Goal: Task Accomplishment & Management: Manage account settings

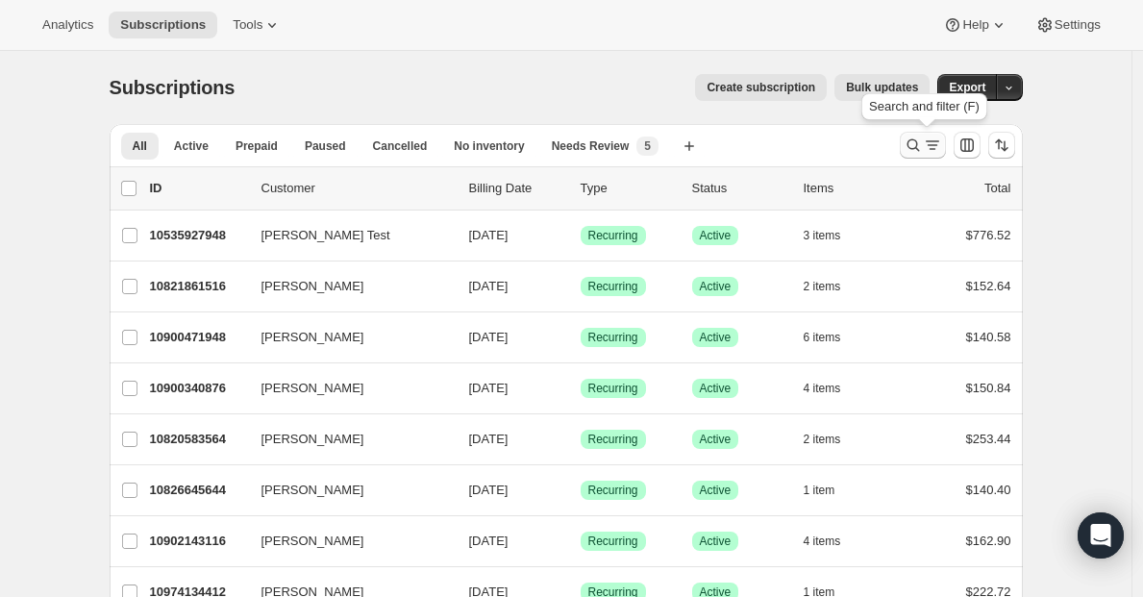
click at [919, 151] on icon "Search and filter results" at bounding box center [912, 145] width 12 height 12
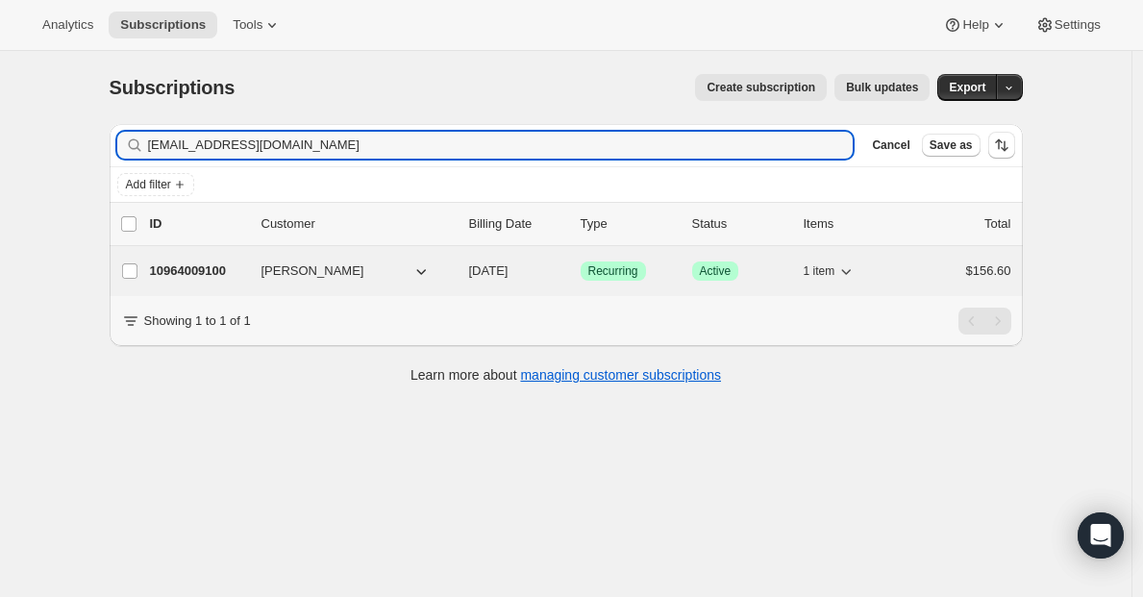
type input "[EMAIL_ADDRESS][DOMAIN_NAME]"
click at [206, 272] on p "10964009100" at bounding box center [198, 270] width 96 height 19
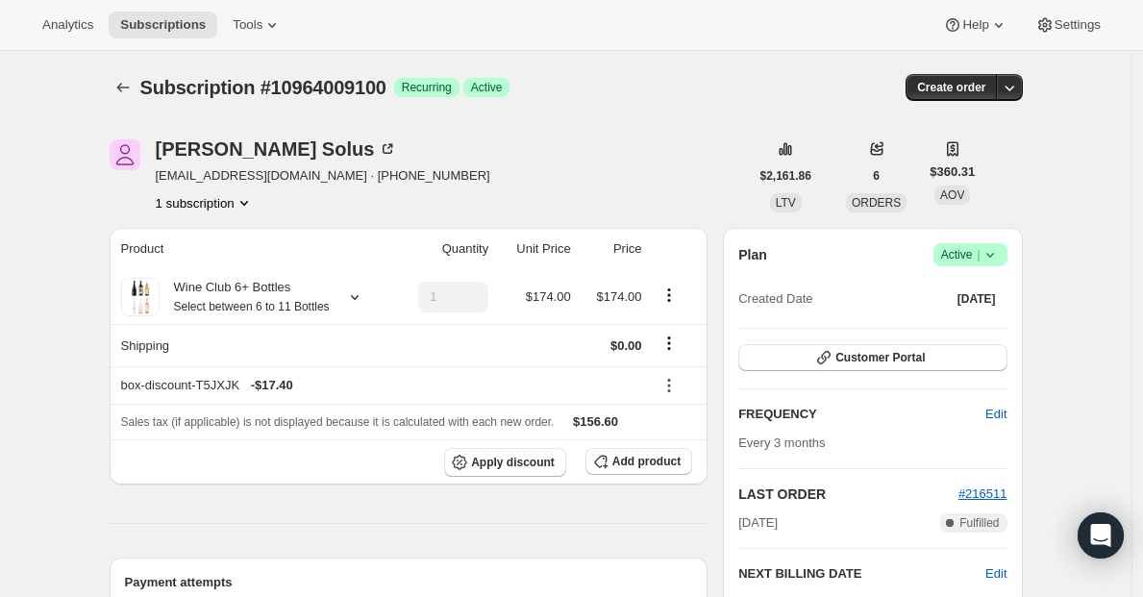
click at [985, 251] on icon at bounding box center [989, 254] width 19 height 19
click at [964, 293] on span "Pause subscription" at bounding box center [968, 292] width 106 height 14
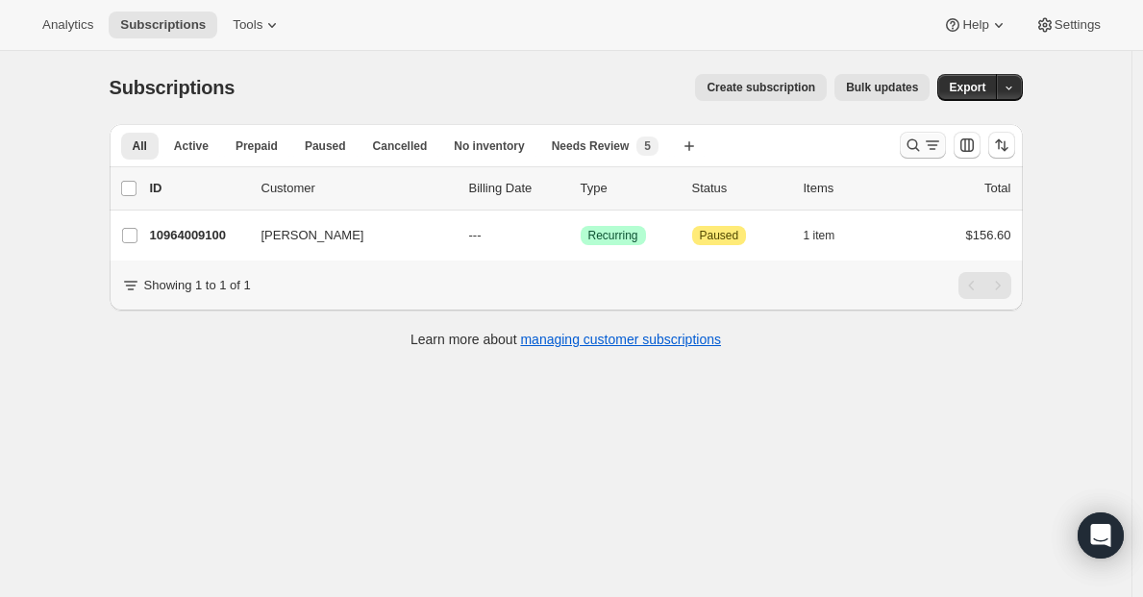
click at [919, 147] on icon "Search and filter results" at bounding box center [913, 145] width 19 height 19
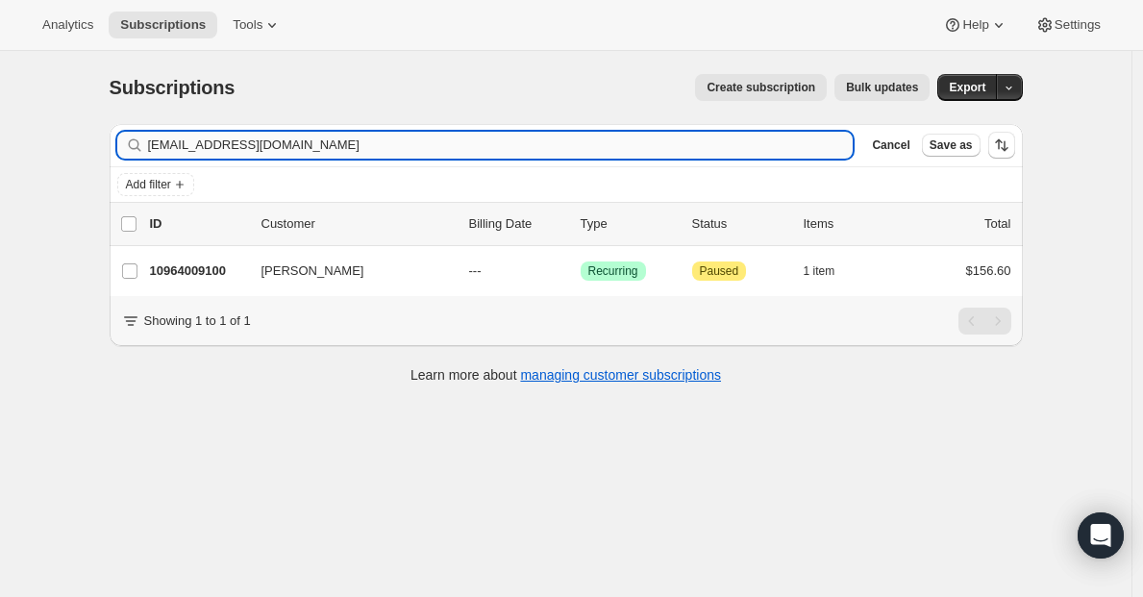
click at [656, 149] on input "littleshastasolus@gmail.com" at bounding box center [501, 145] width 706 height 27
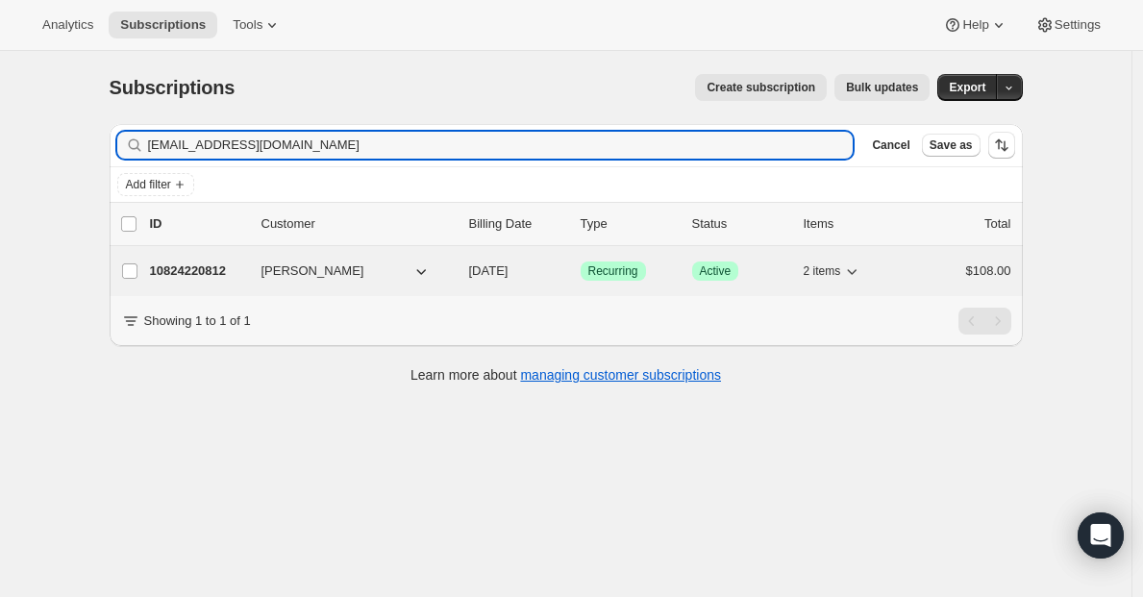
type input "[EMAIL_ADDRESS][DOMAIN_NAME]"
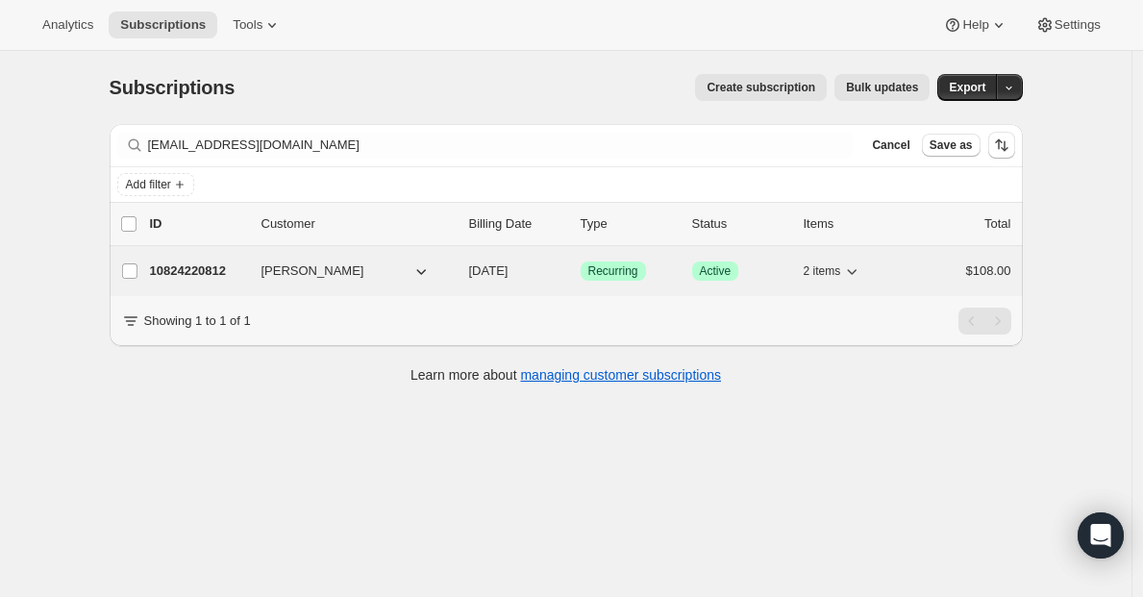
click at [198, 263] on p "10824220812" at bounding box center [198, 270] width 96 height 19
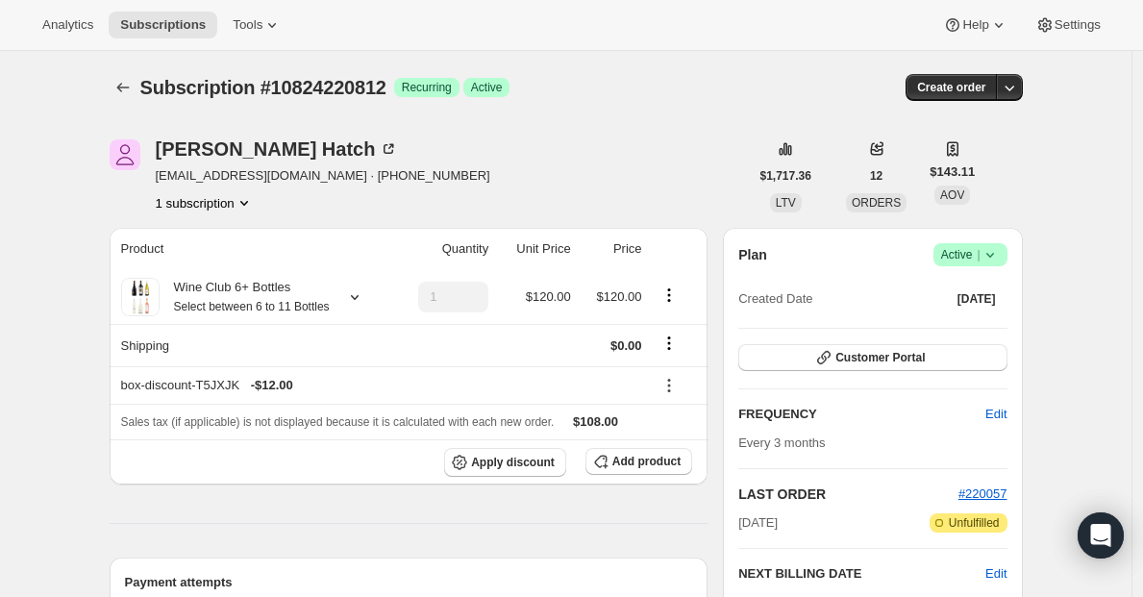
click at [974, 264] on span "Success Active |" at bounding box center [970, 254] width 74 height 23
click at [953, 336] on button "Cancel subscription" at bounding box center [969, 325] width 120 height 31
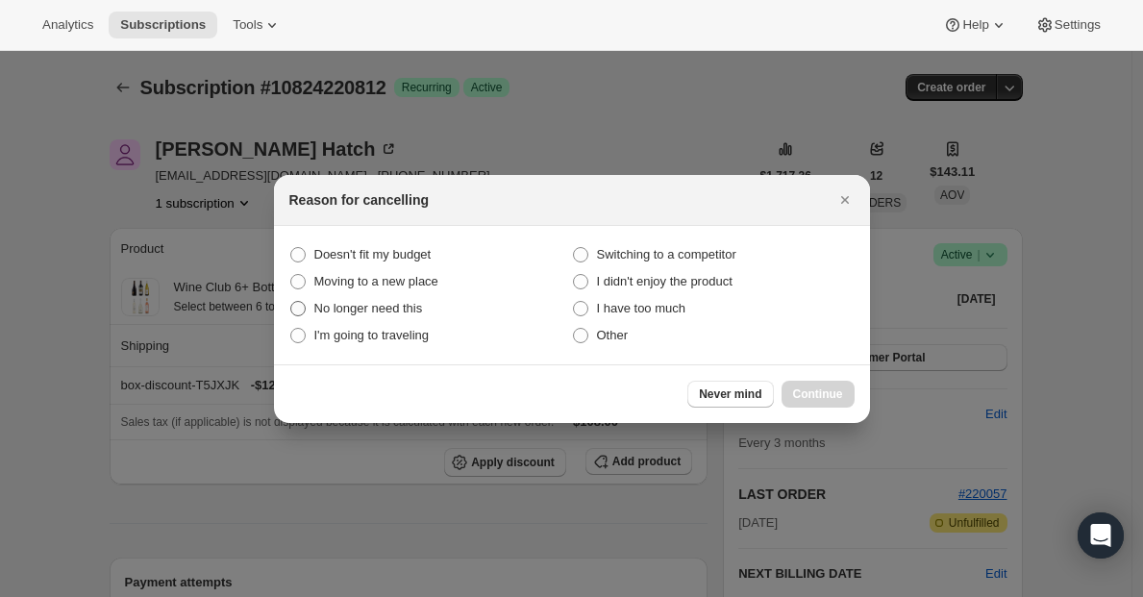
click at [382, 310] on span "No longer need this" at bounding box center [368, 308] width 109 height 14
click at [291, 302] on this "No longer need this" at bounding box center [290, 301] width 1 height 1
radio this "true"
click at [802, 392] on span "Continue" at bounding box center [818, 393] width 50 height 15
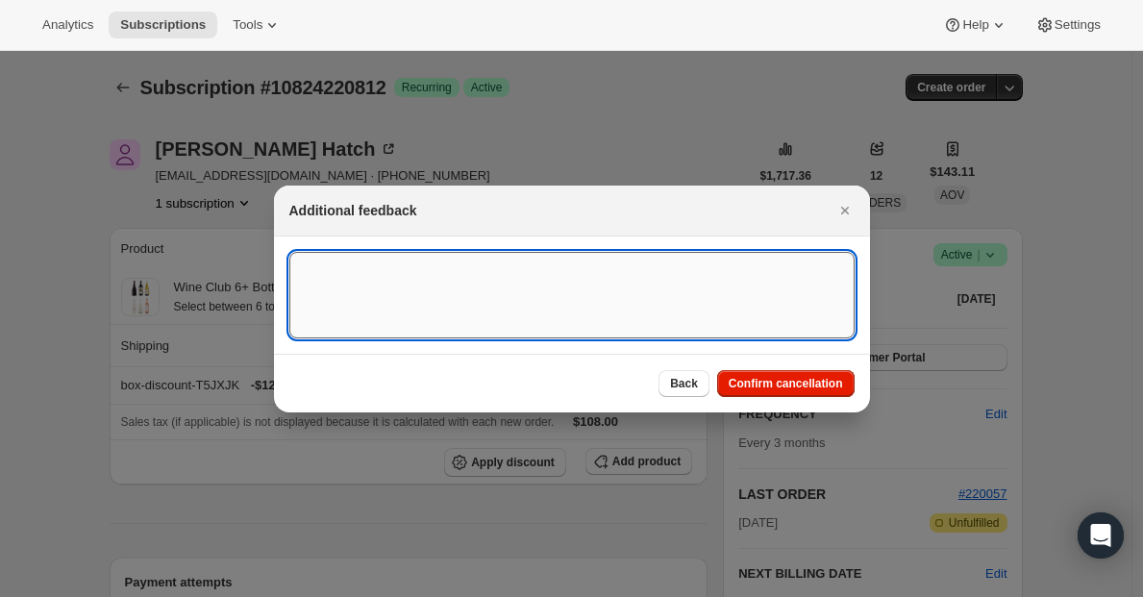
click at [700, 272] on textarea ":r2r:" at bounding box center [571, 295] width 565 height 87
type textarea "doesnt drink anymore"
click at [754, 392] on button "Confirm cancellation" at bounding box center [785, 383] width 137 height 27
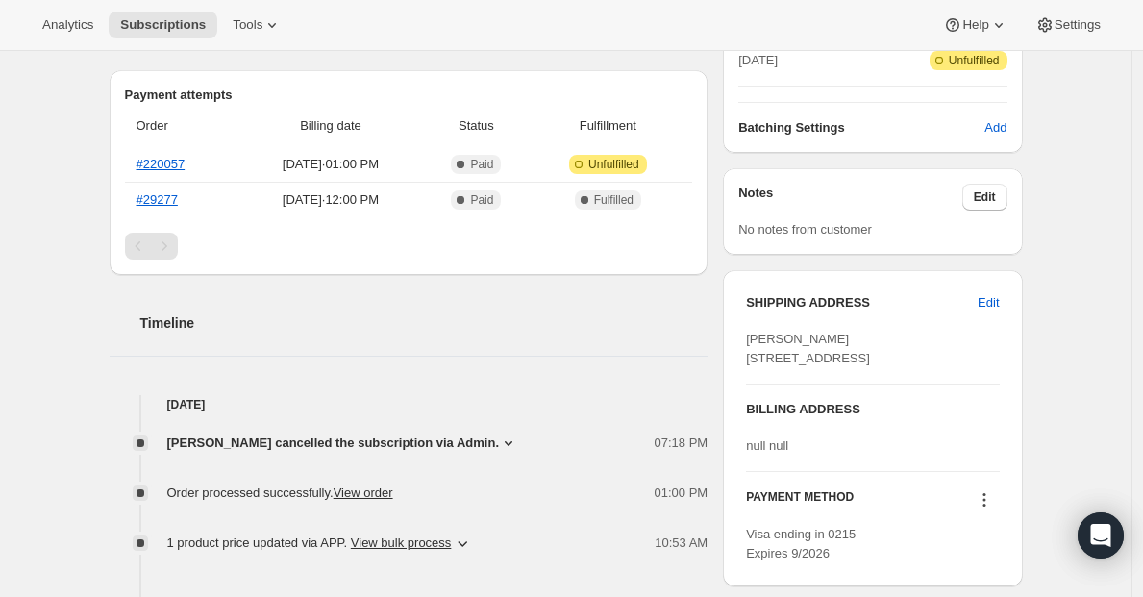
scroll to position [533, 0]
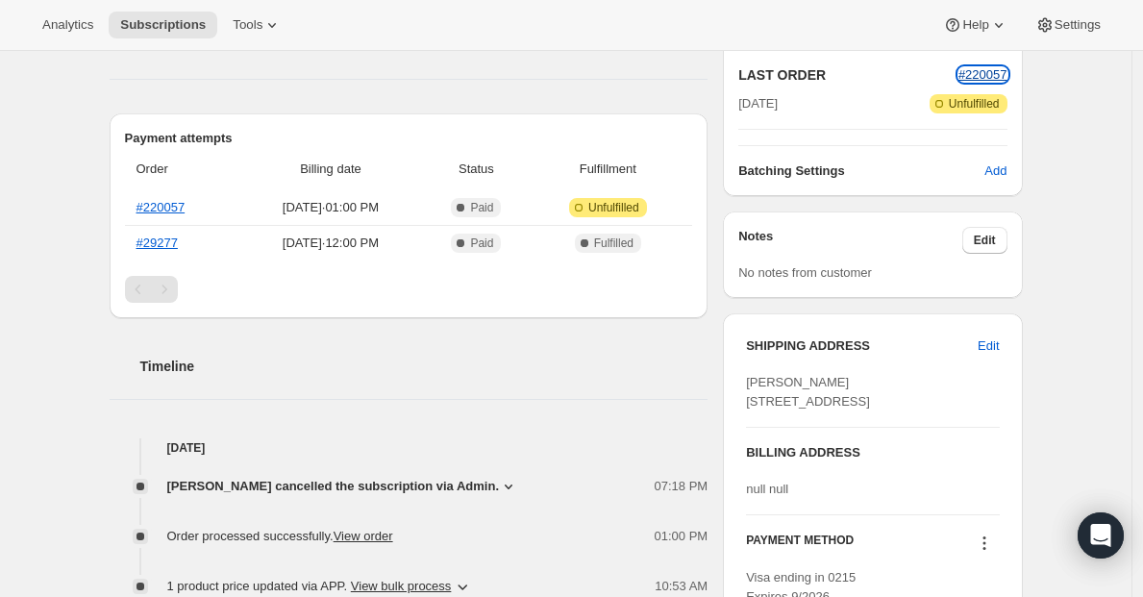
click at [996, 77] on span "#220057" at bounding box center [982, 74] width 49 height 14
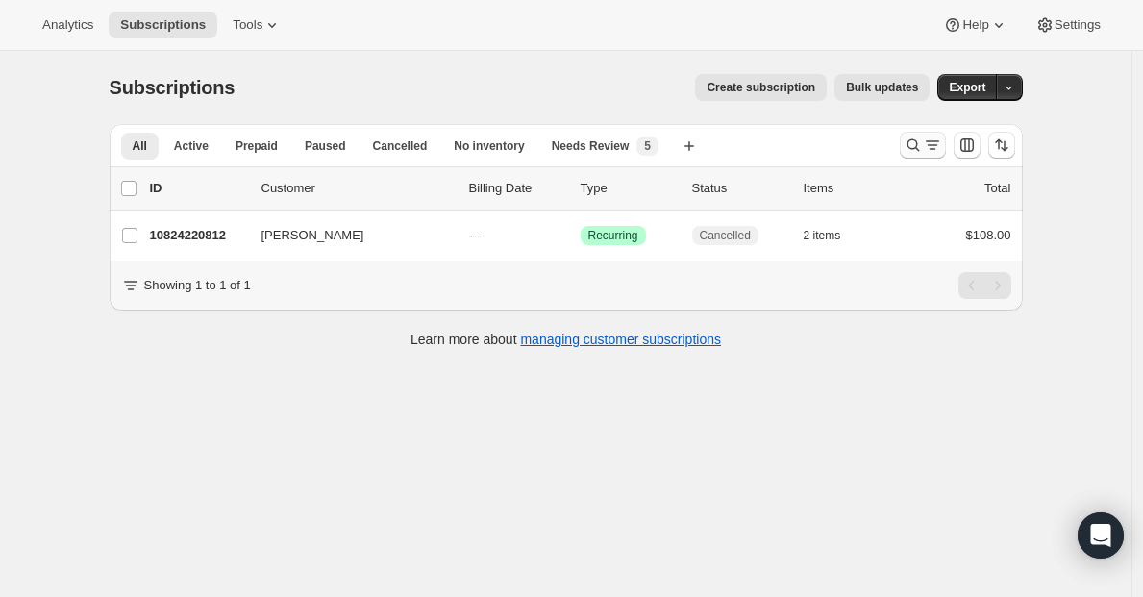
click at [942, 141] on icon "Search and filter results" at bounding box center [932, 145] width 19 height 19
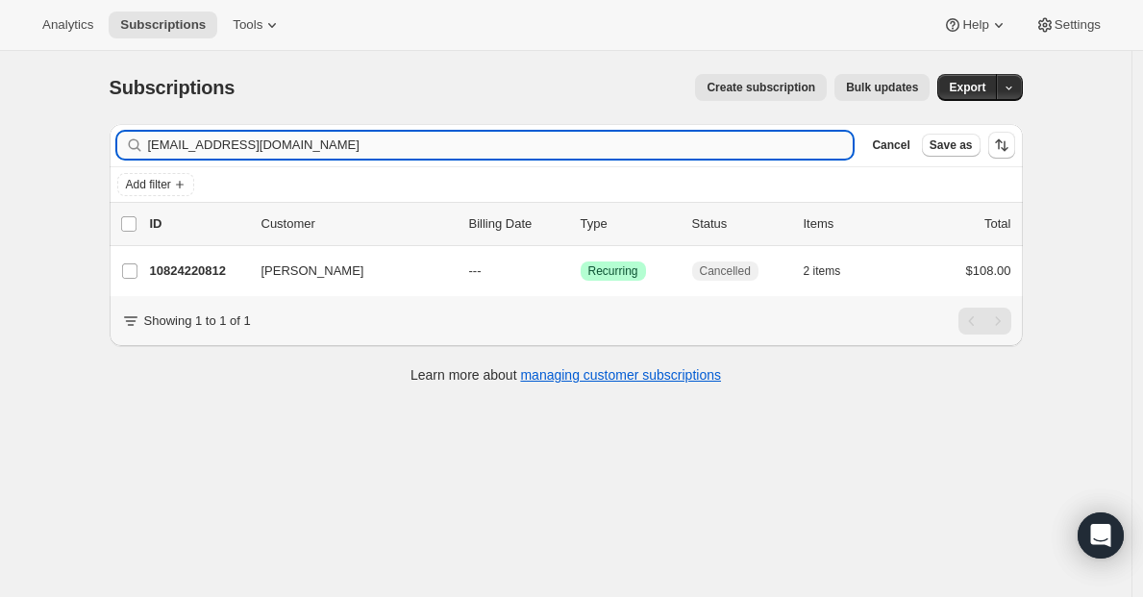
click at [478, 148] on input "[EMAIL_ADDRESS][DOMAIN_NAME]" at bounding box center [501, 145] width 706 height 27
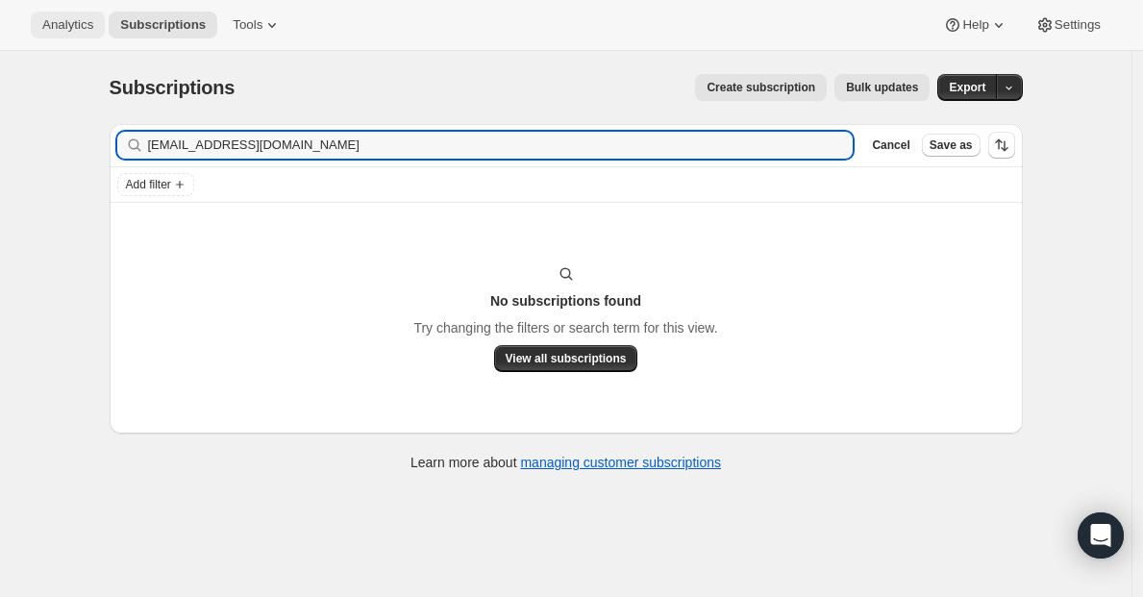
type input "[EMAIL_ADDRESS][DOMAIN_NAME]"
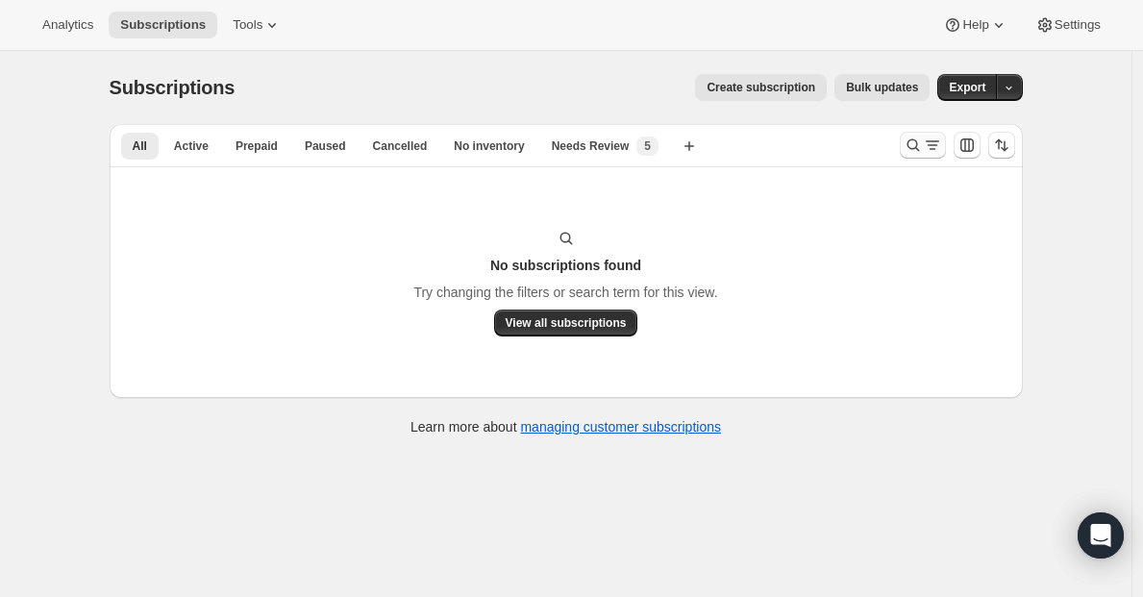
click at [907, 148] on button "Search and filter results" at bounding box center [923, 145] width 46 height 27
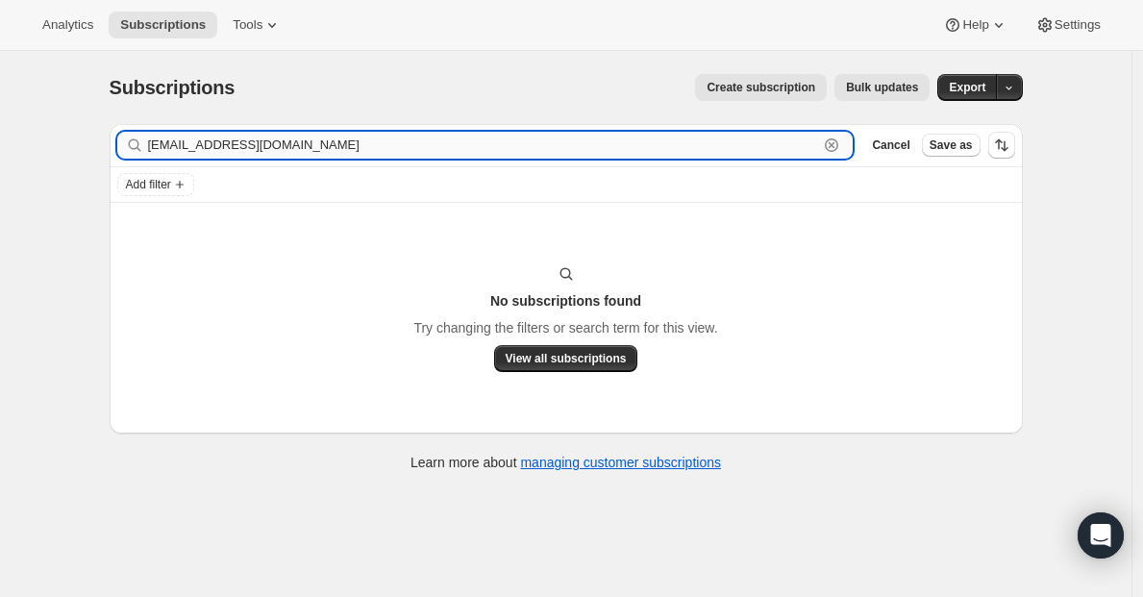
click at [497, 150] on input "[EMAIL_ADDRESS][DOMAIN_NAME]" at bounding box center [483, 145] width 671 height 27
click at [497, 150] on input "kedwards28@ec.rr.com" at bounding box center [483, 145] width 671 height 27
paste input "Don Kelly"
click at [213, 139] on input "yllek" at bounding box center [483, 145] width 671 height 27
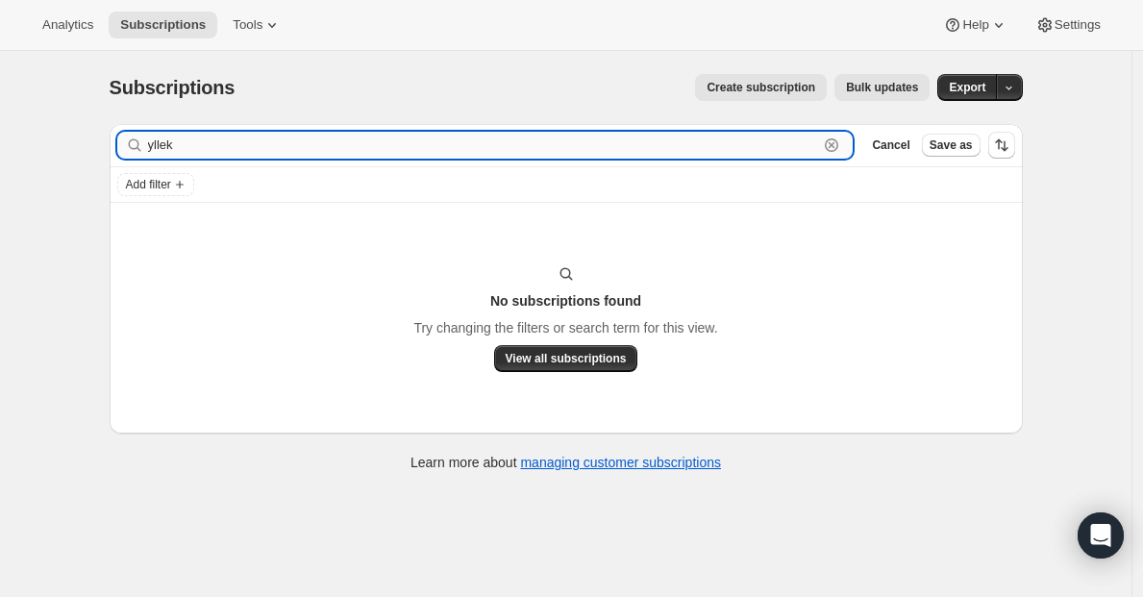
click at [213, 139] on input "yllek" at bounding box center [483, 145] width 671 height 27
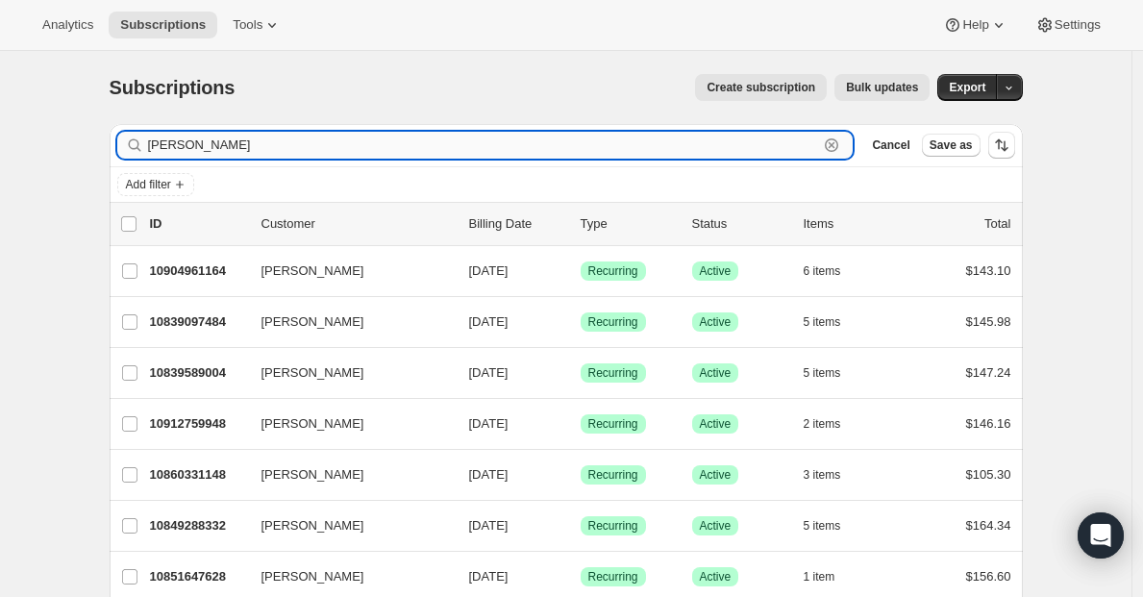
click at [551, 146] on input "kelly" at bounding box center [483, 145] width 671 height 27
paste input "2402 North Hunter St"
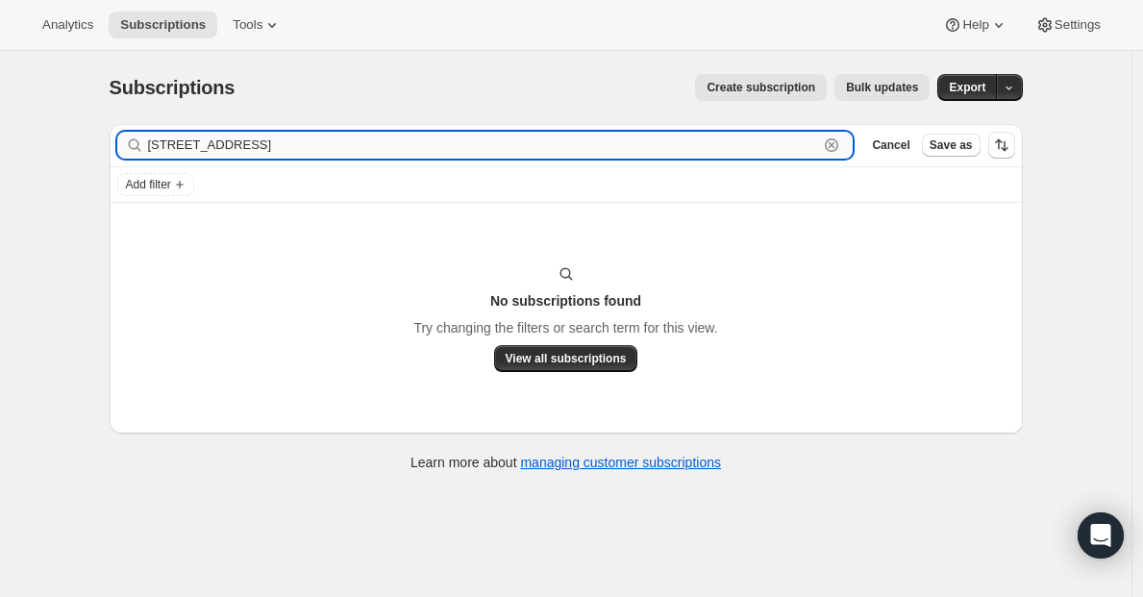
click at [461, 150] on input "2402 North Hunter St" at bounding box center [483, 145] width 671 height 27
type input "2402 North Hunter St"
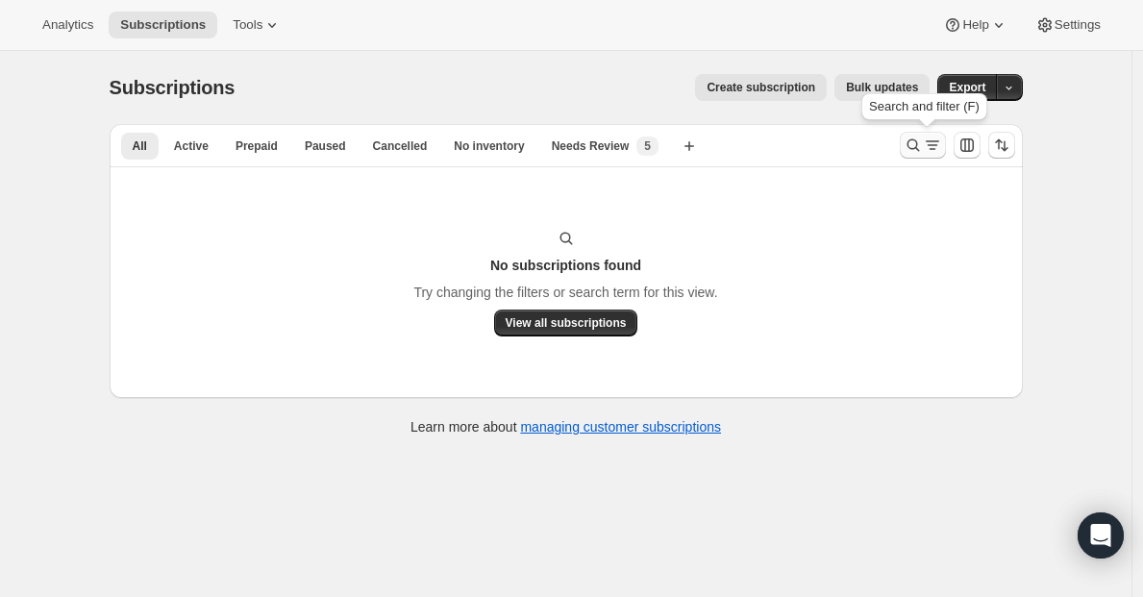
click at [919, 147] on icon "Search and filter results" at bounding box center [912, 145] width 12 height 12
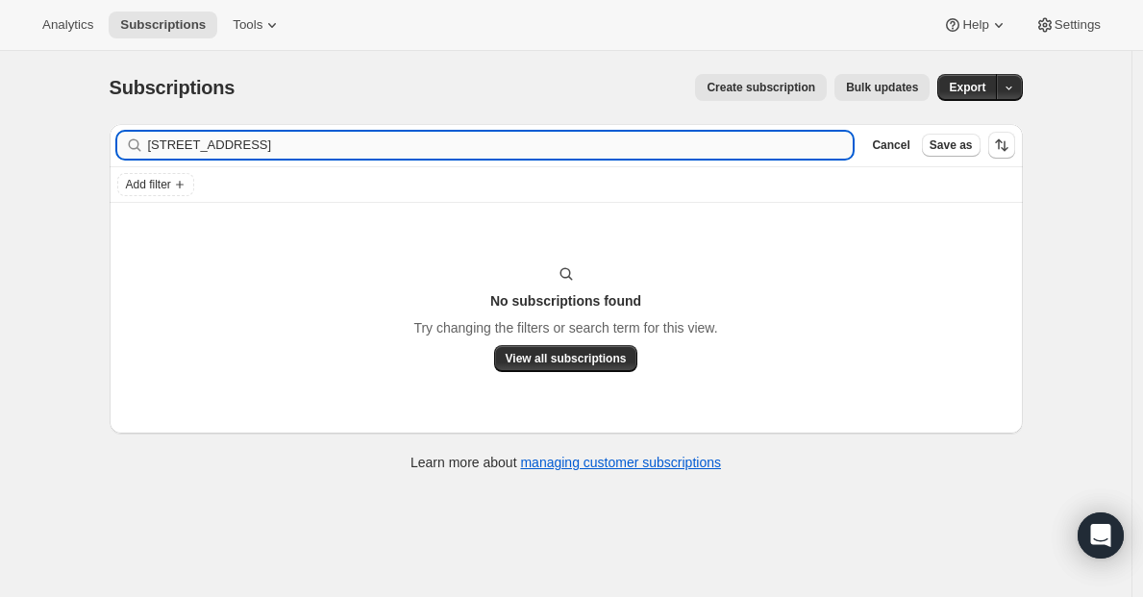
click at [442, 155] on input "[STREET_ADDRESS]" at bounding box center [501, 145] width 706 height 27
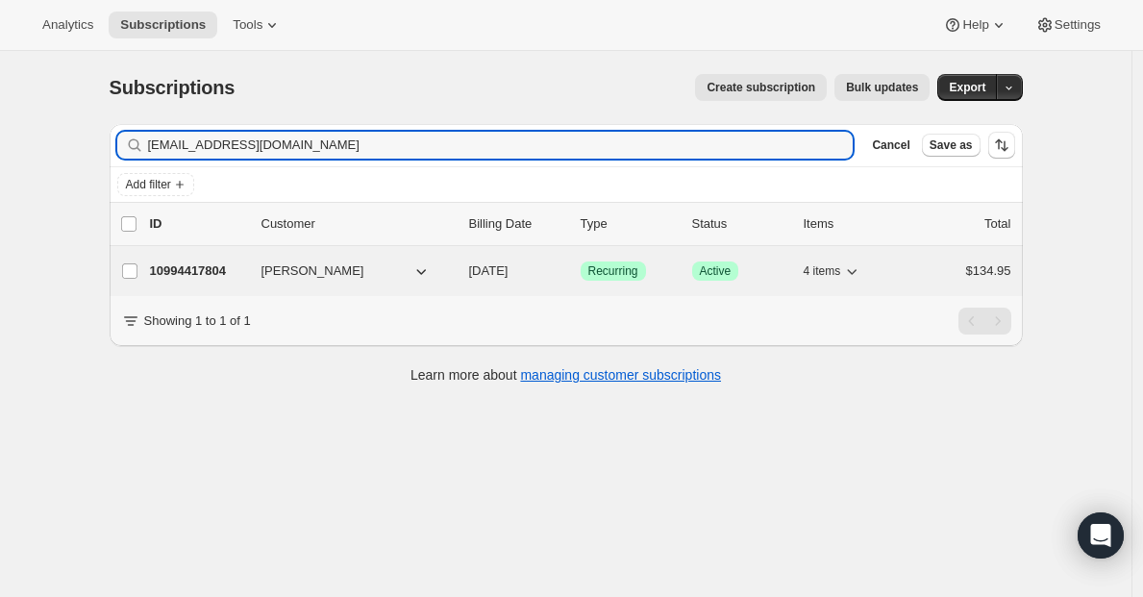
type input "dsk2599@sbcglobal.net"
click at [186, 272] on p "10994417804" at bounding box center [198, 270] width 96 height 19
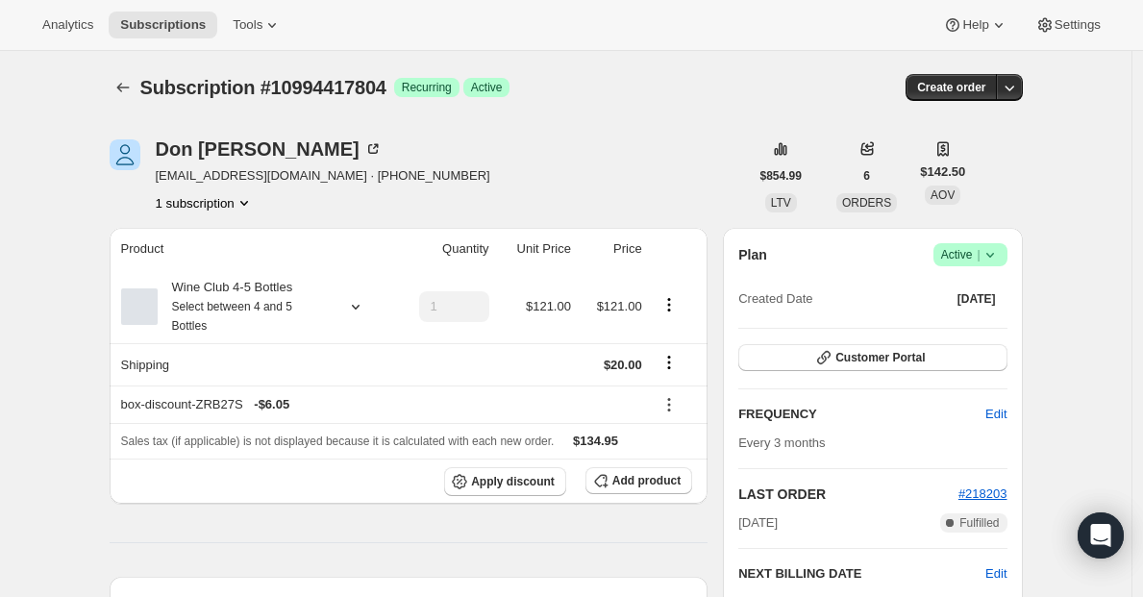
click at [956, 259] on span "Active |" at bounding box center [970, 254] width 59 height 19
click at [954, 328] on span "Cancel subscription" at bounding box center [969, 325] width 109 height 14
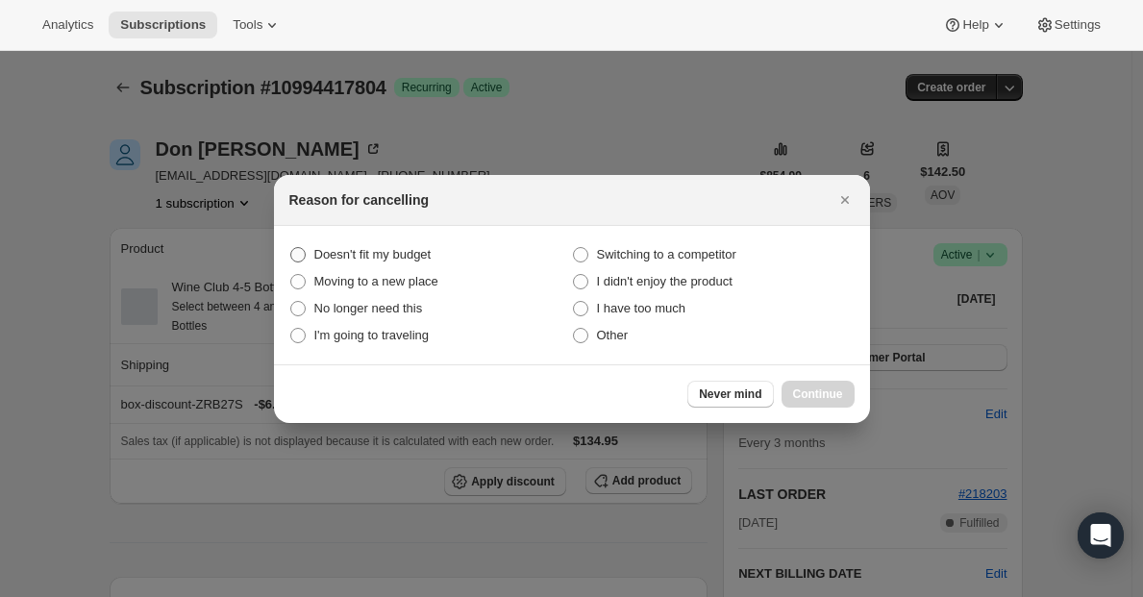
click at [401, 257] on span "Doesn't fit my budget" at bounding box center [372, 254] width 117 height 14
click at [291, 248] on budget "Doesn't fit my budget" at bounding box center [290, 247] width 1 height 1
radio budget "true"
click at [802, 385] on button "Continue" at bounding box center [817, 394] width 73 height 27
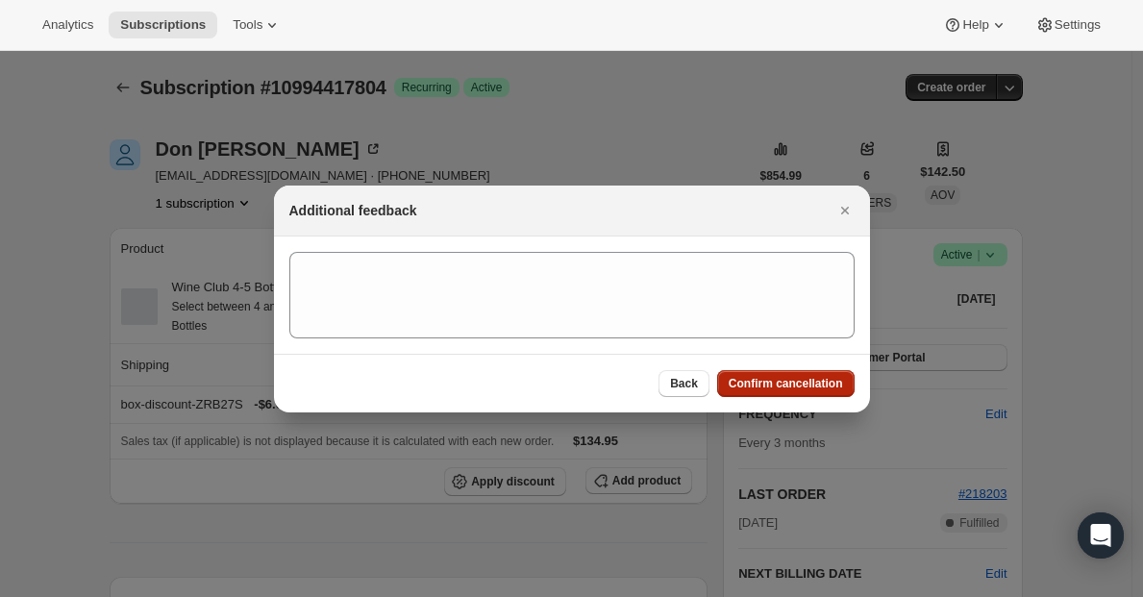
click at [802, 385] on span "Confirm cancellation" at bounding box center [786, 383] width 114 height 15
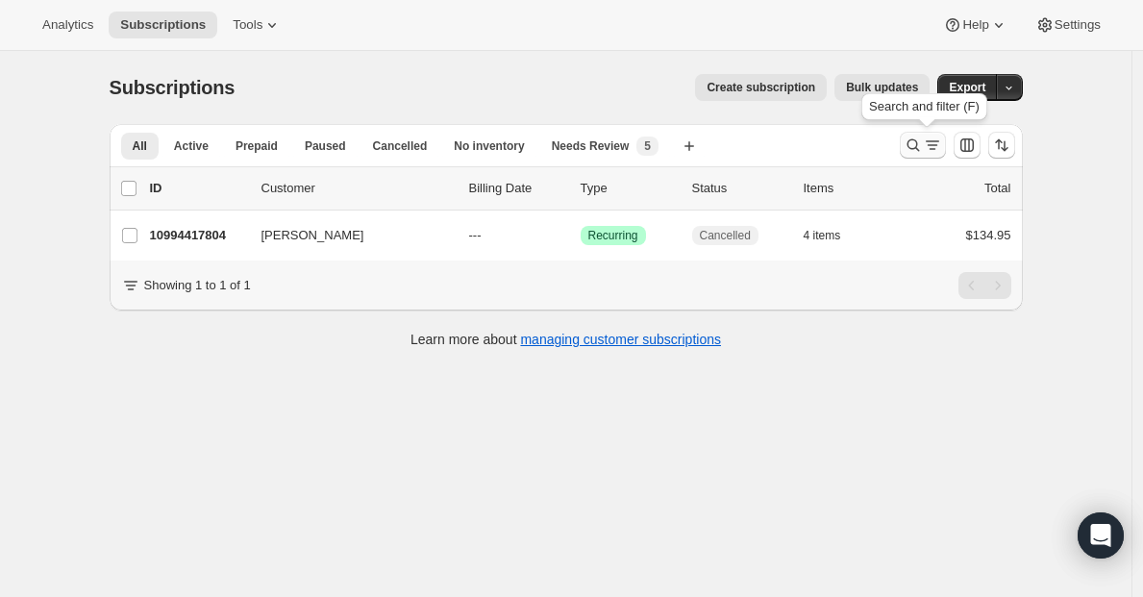
click at [931, 146] on icon "Search and filter results" at bounding box center [932, 145] width 19 height 19
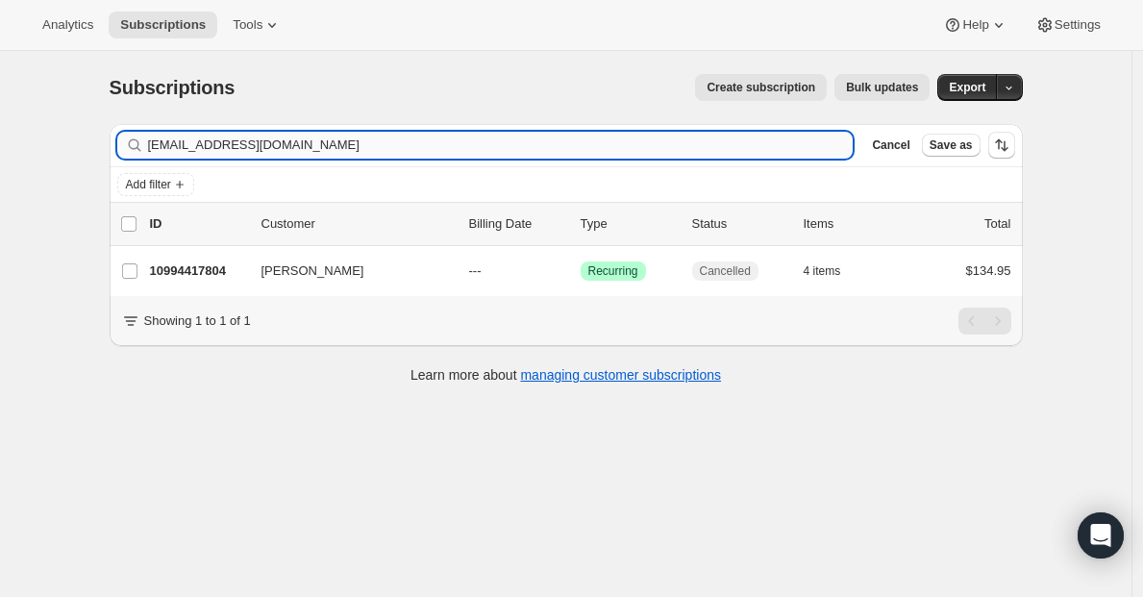
click at [350, 139] on input "dsk2599@sbcglobal.net" at bounding box center [501, 145] width 706 height 27
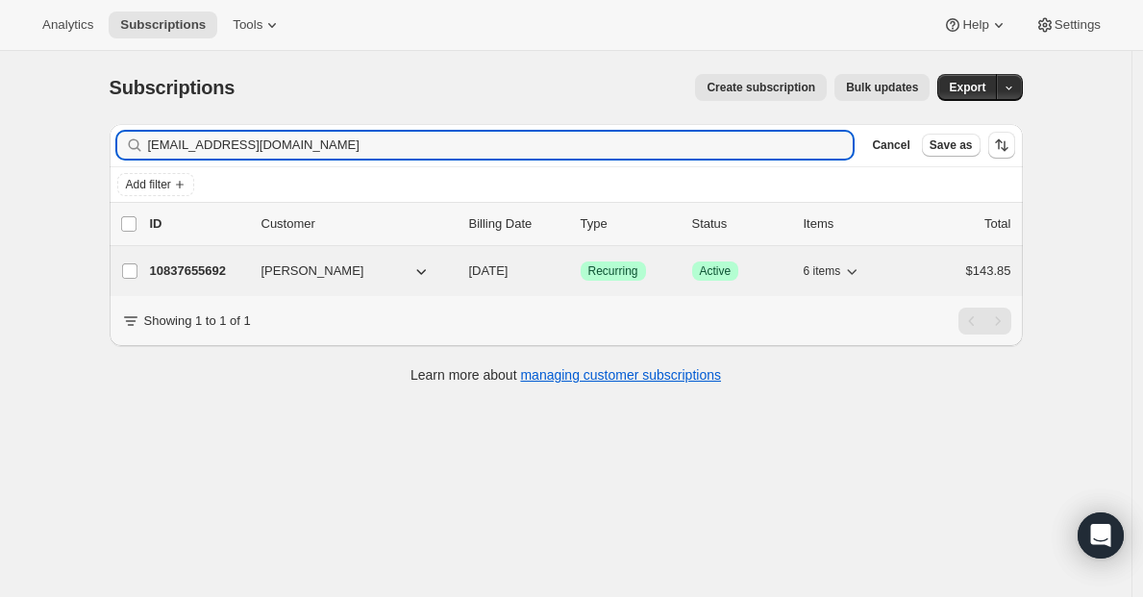
type input "Cleannpress21@gmail.com"
click at [203, 271] on p "10837655692" at bounding box center [198, 270] width 96 height 19
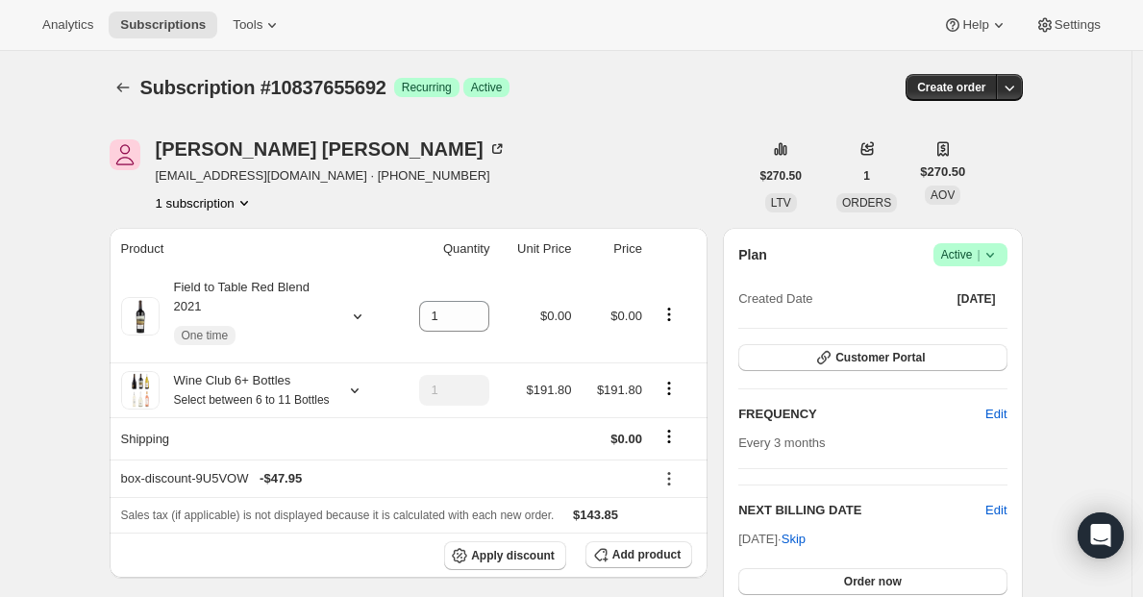
click at [969, 248] on span "Active |" at bounding box center [970, 254] width 59 height 19
click at [930, 328] on span "Cancel subscription" at bounding box center [969, 325] width 109 height 14
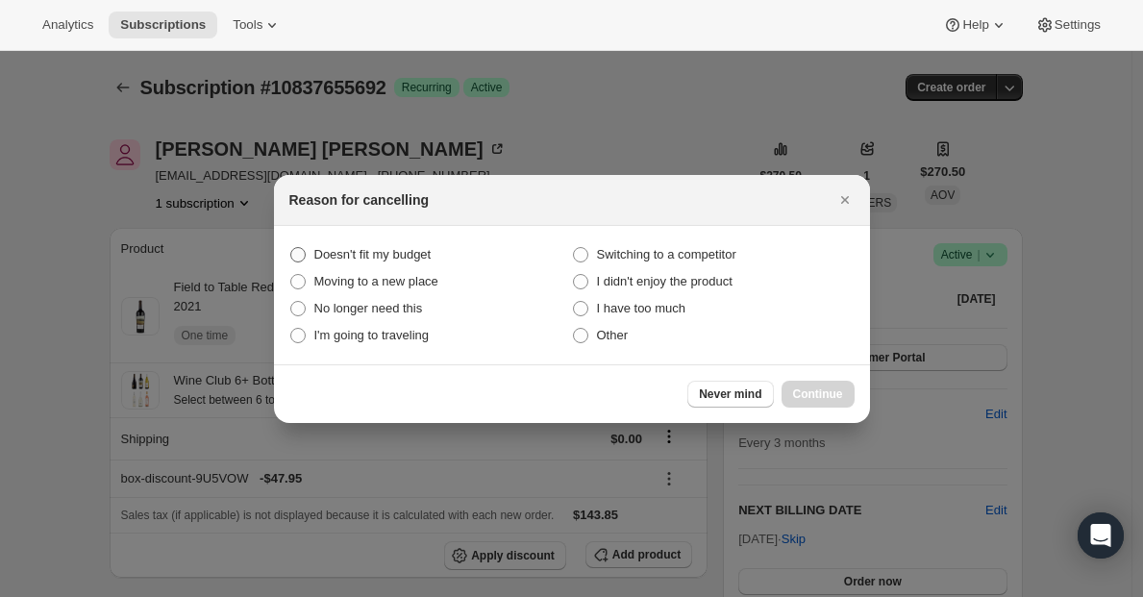
click at [411, 255] on span "Doesn't fit my budget" at bounding box center [372, 254] width 117 height 14
click at [291, 248] on budget "Doesn't fit my budget" at bounding box center [290, 247] width 1 height 1
radio budget "true"
click at [827, 398] on span "Continue" at bounding box center [818, 393] width 50 height 15
click at [827, 398] on div "Never mind Continue" at bounding box center [572, 393] width 596 height 59
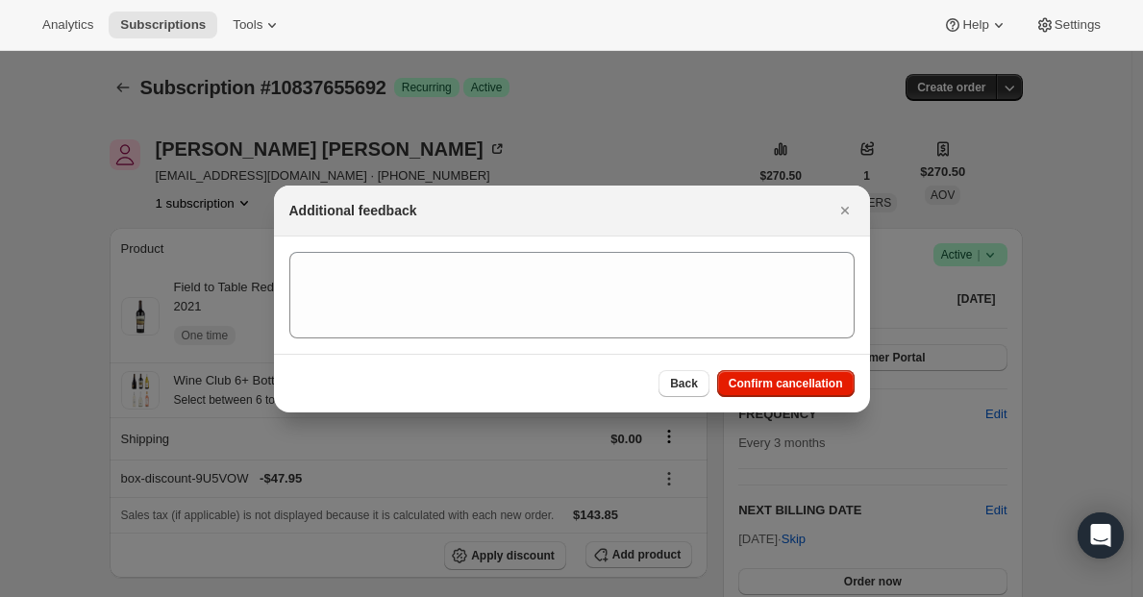
drag, startPoint x: 809, startPoint y: 384, endPoint x: 615, endPoint y: 384, distance: 194.2
click at [809, 384] on span "Confirm cancellation" at bounding box center [786, 383] width 114 height 15
